Goal: Find specific page/section: Find specific page/section

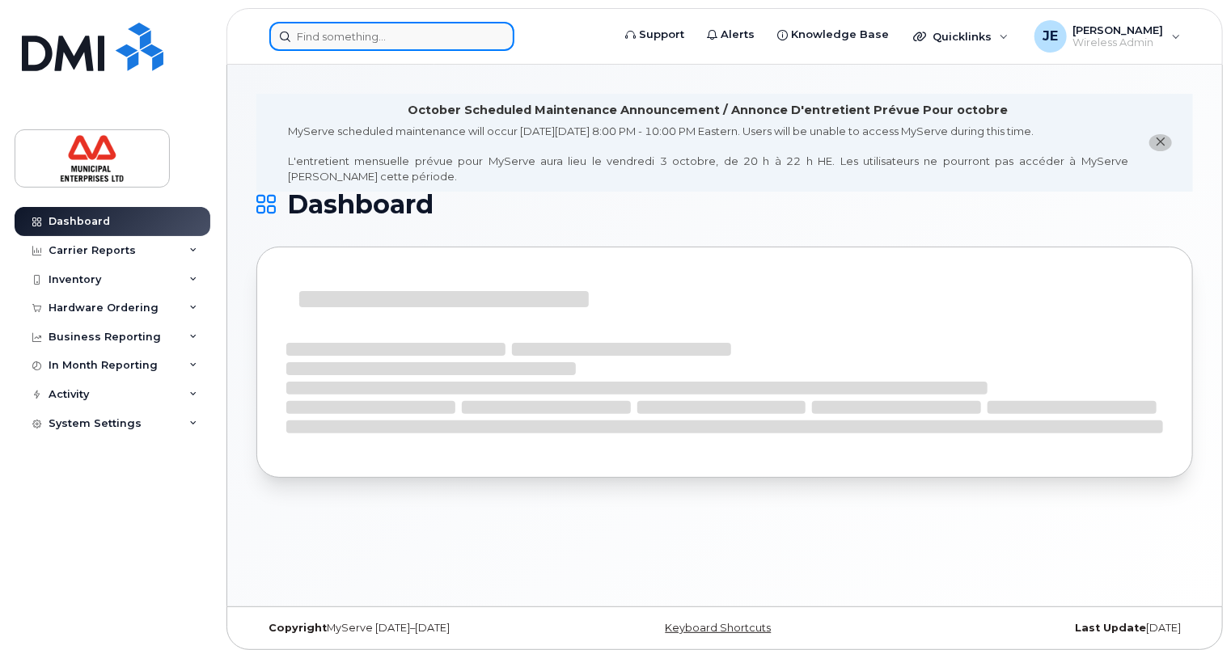
click at [395, 36] on input at bounding box center [391, 36] width 245 height 29
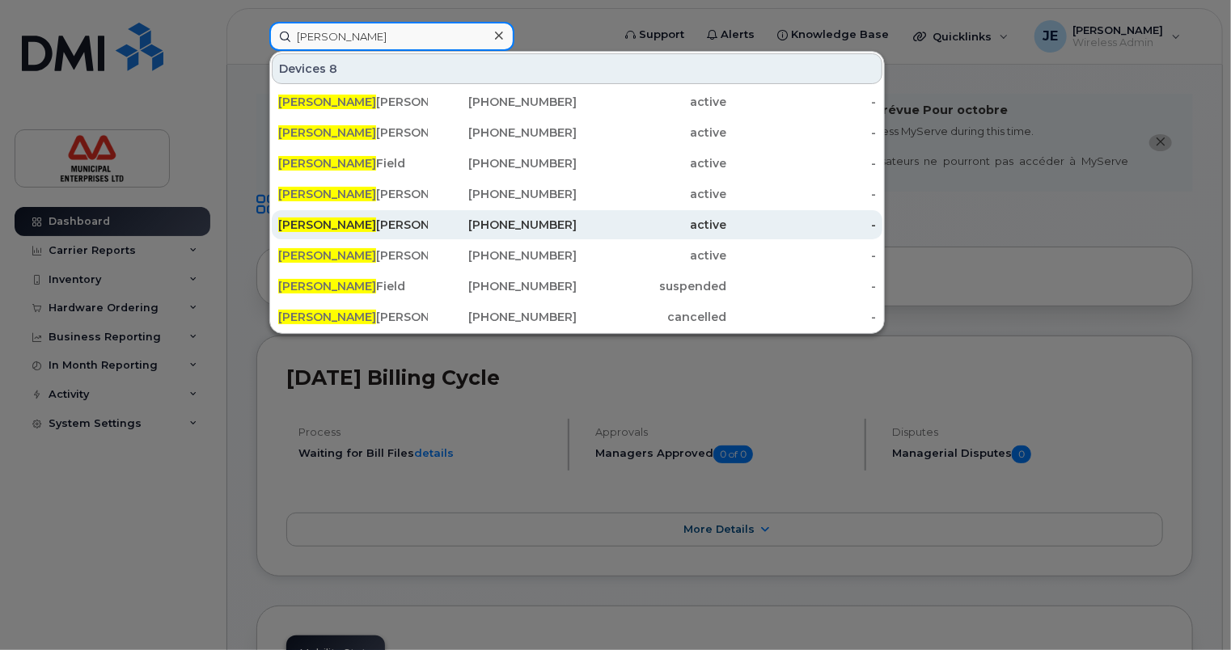
type input "[PERSON_NAME]"
click at [328, 220] on div "Dana Holmes" at bounding box center [353, 225] width 150 height 16
